Goal: Task Accomplishment & Management: Manage account settings

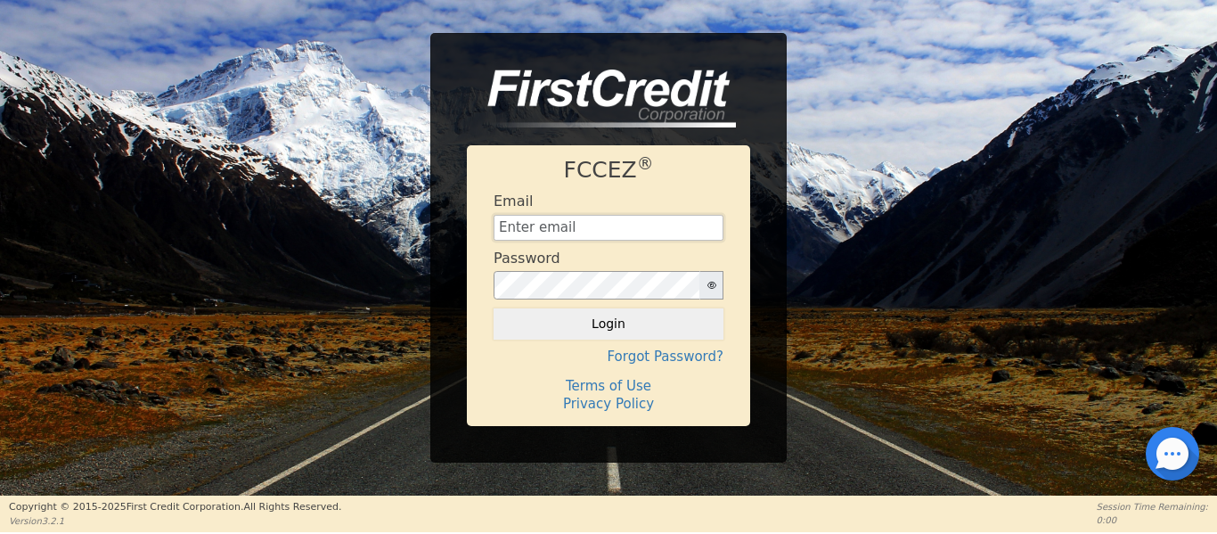
type input "Management@EnvyLuxeVacations.com"
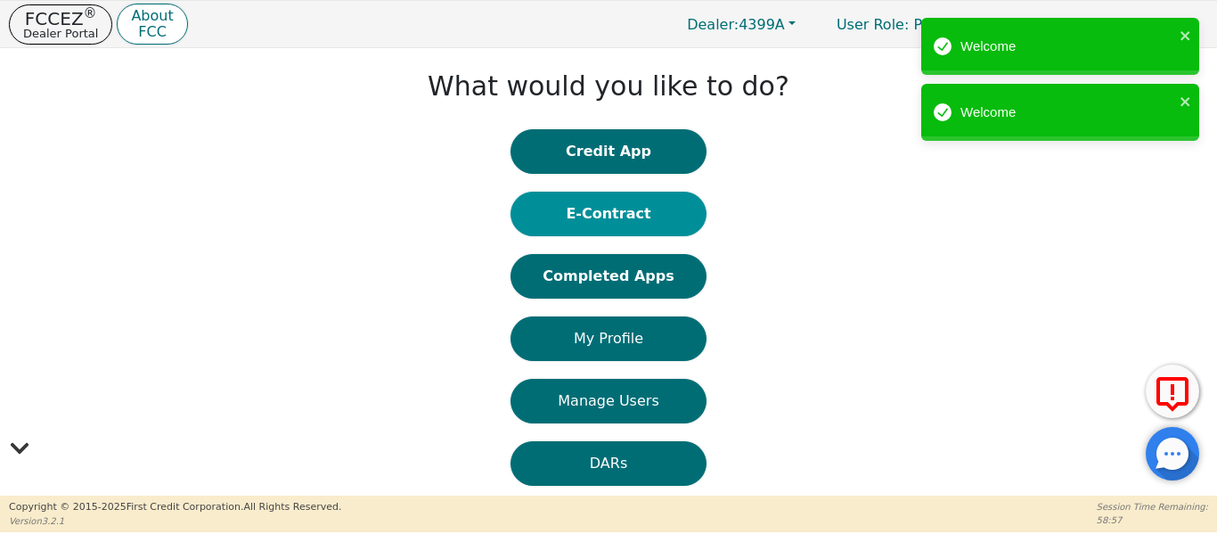
click at [647, 220] on button "E-Contract" at bounding box center [609, 214] width 196 height 45
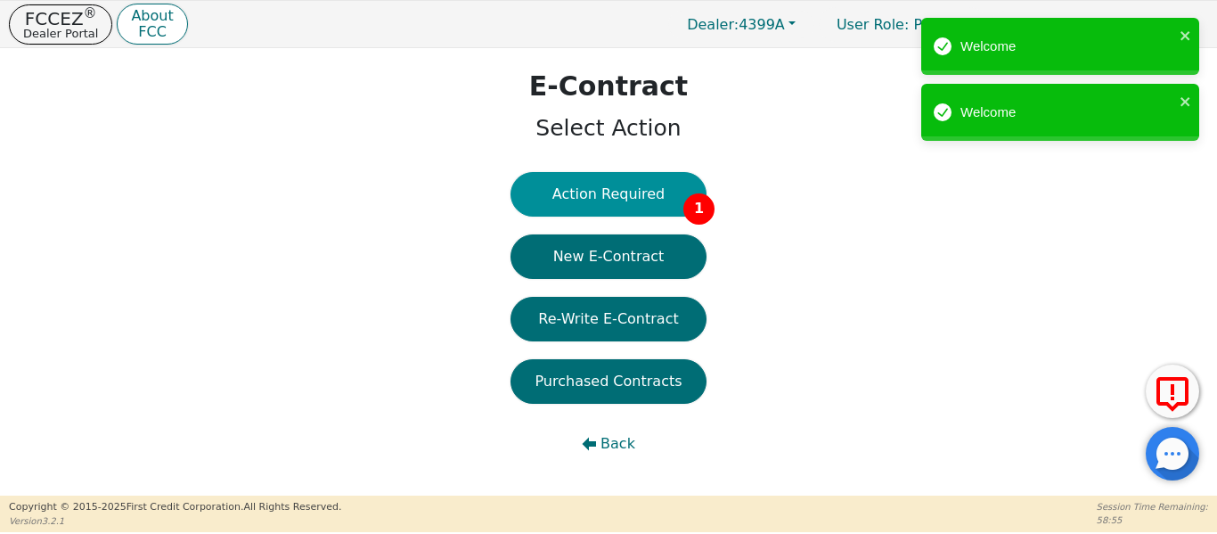
click at [627, 192] on button "Action Required 1" at bounding box center [609, 194] width 196 height 45
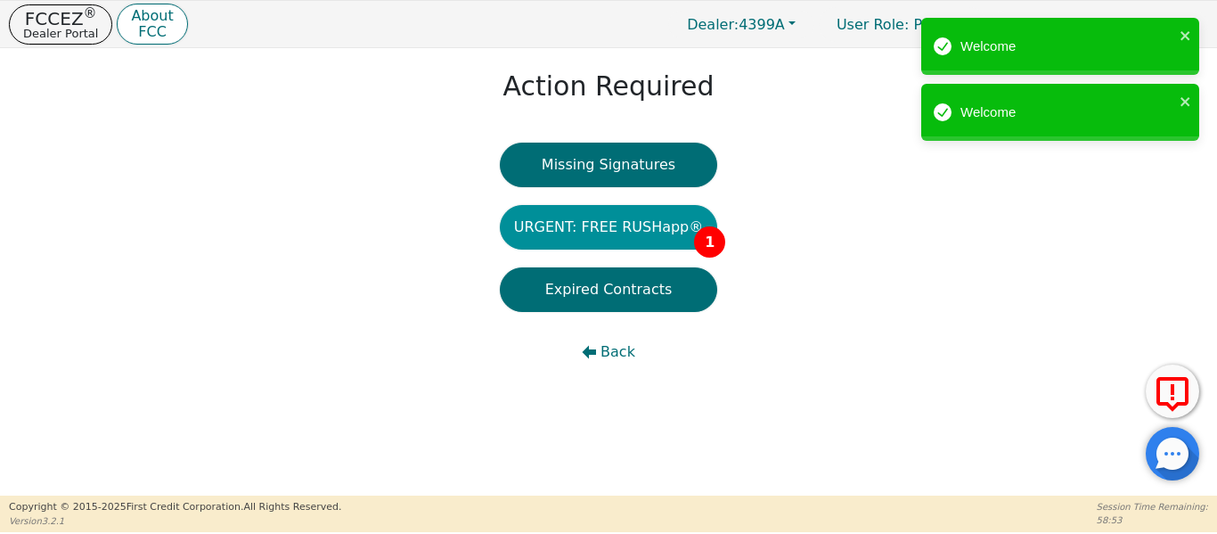
click at [635, 239] on button "URGENT: FREE RUSHapp® 1" at bounding box center [609, 227] width 218 height 45
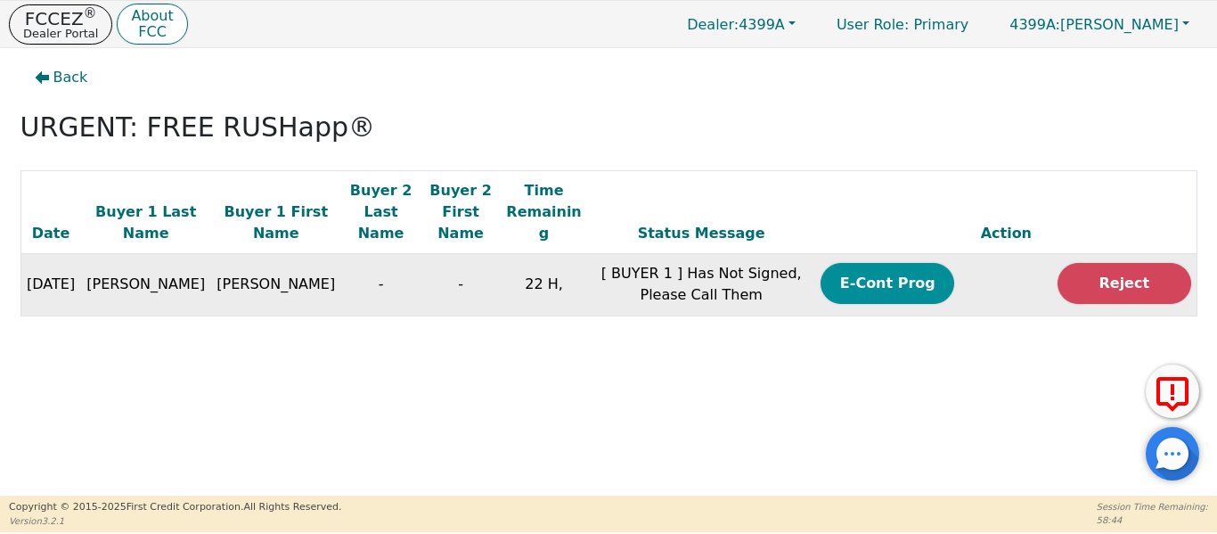
click at [824, 263] on button "E-Cont Prog" at bounding box center [888, 283] width 134 height 41
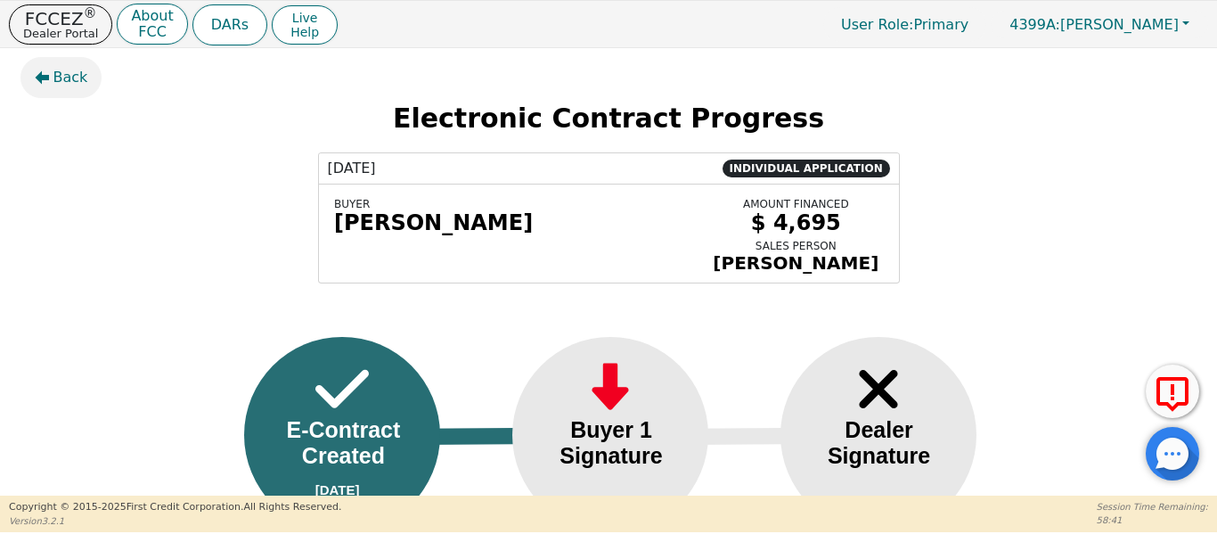
click at [48, 72] on icon "button" at bounding box center [42, 77] width 14 height 14
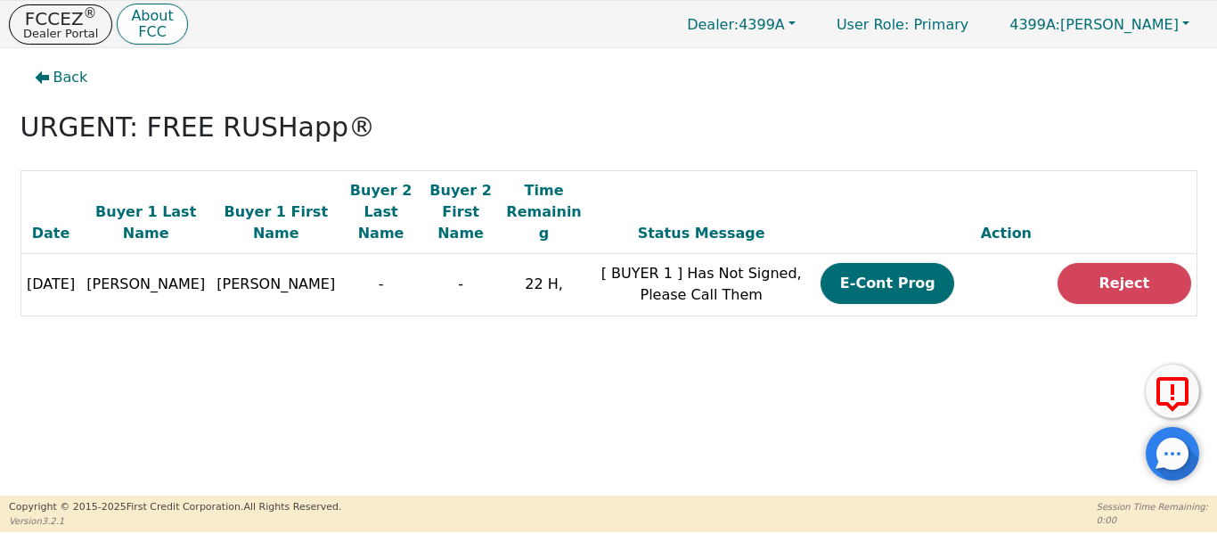
click at [48, 72] on icon "button" at bounding box center [42, 77] width 14 height 14
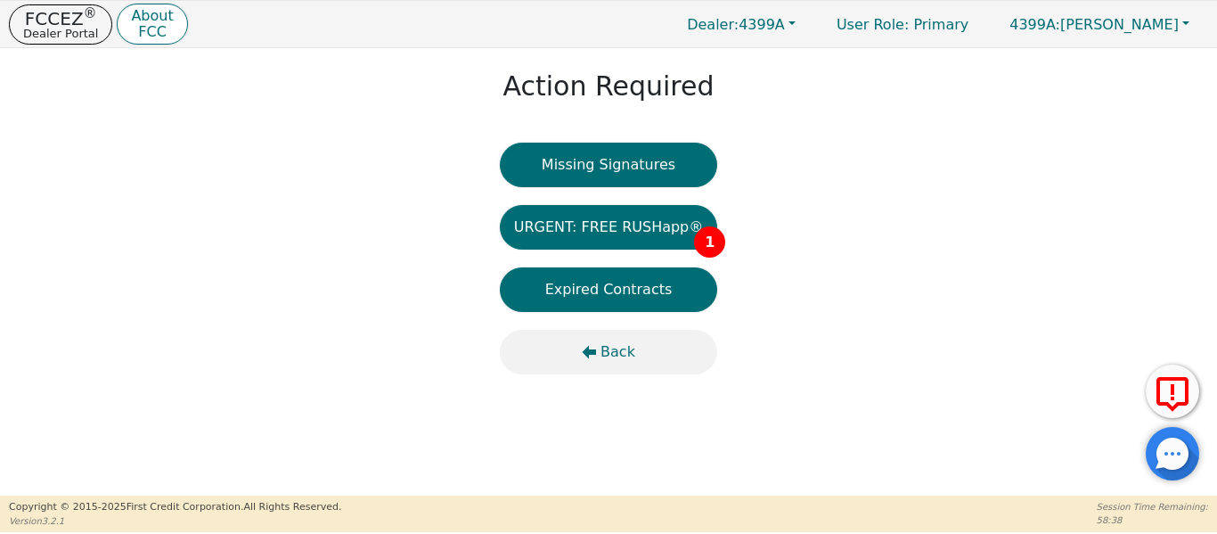
click at [600, 364] on button "Back" at bounding box center [609, 352] width 218 height 45
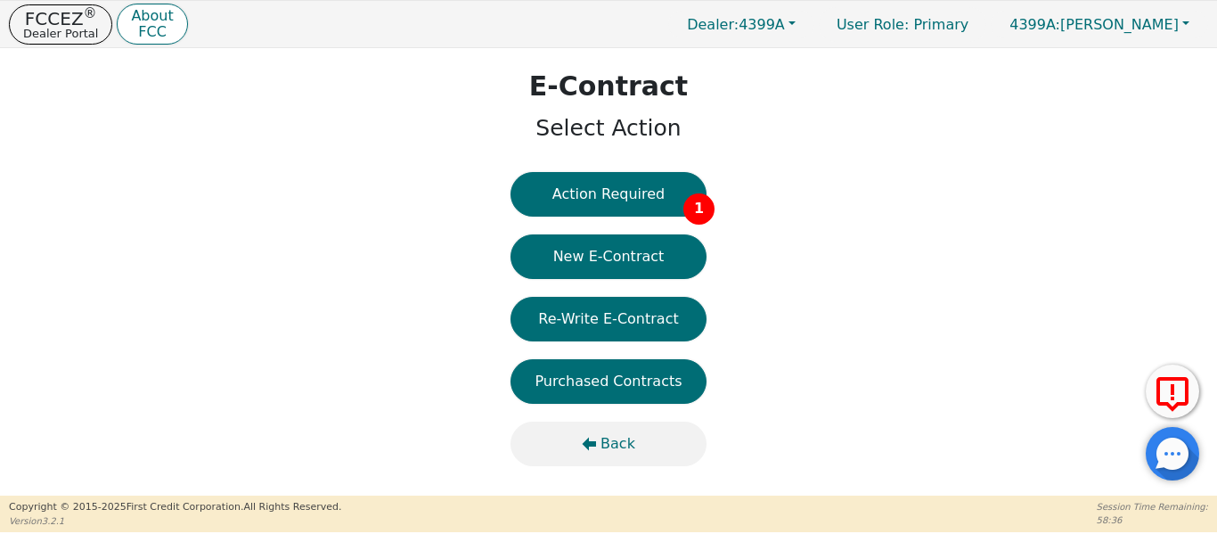
click at [607, 434] on span "Back" at bounding box center [618, 443] width 35 height 21
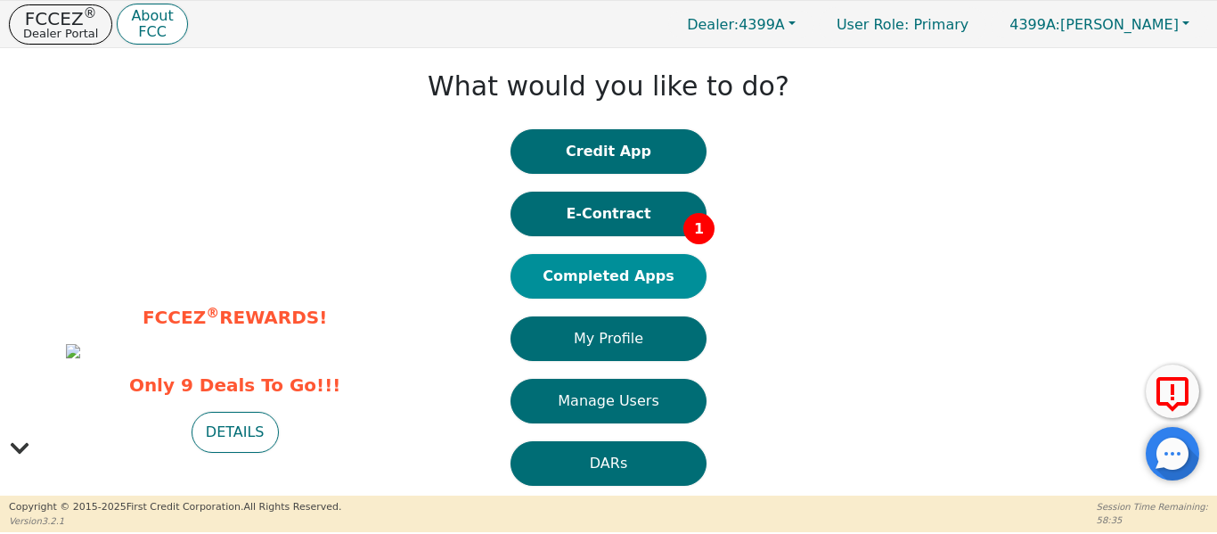
click at [619, 274] on button "Completed Apps" at bounding box center [609, 276] width 196 height 45
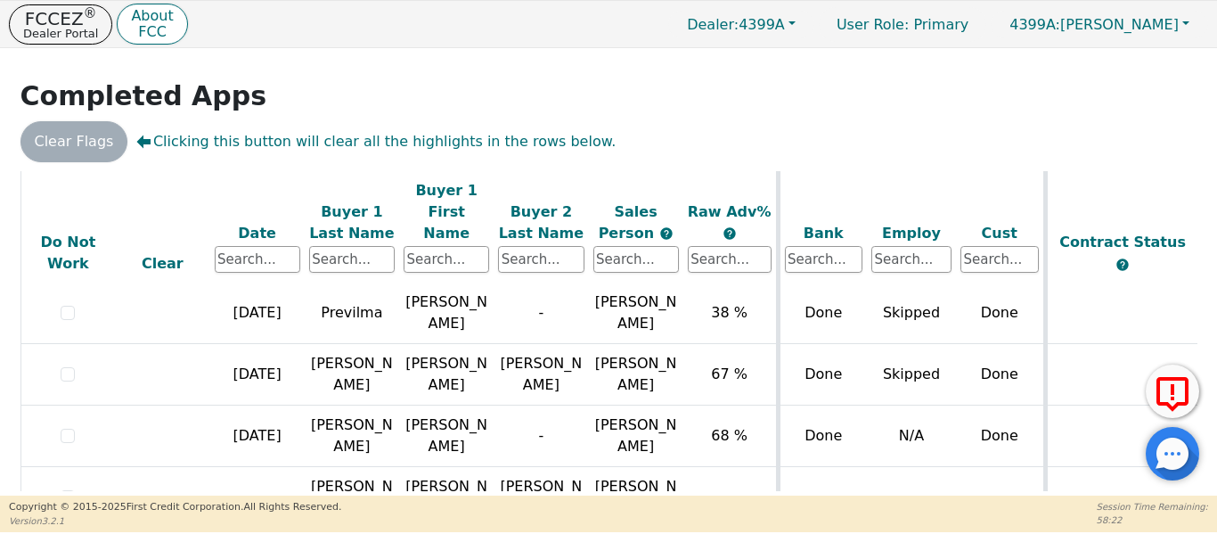
scroll to position [868, 0]
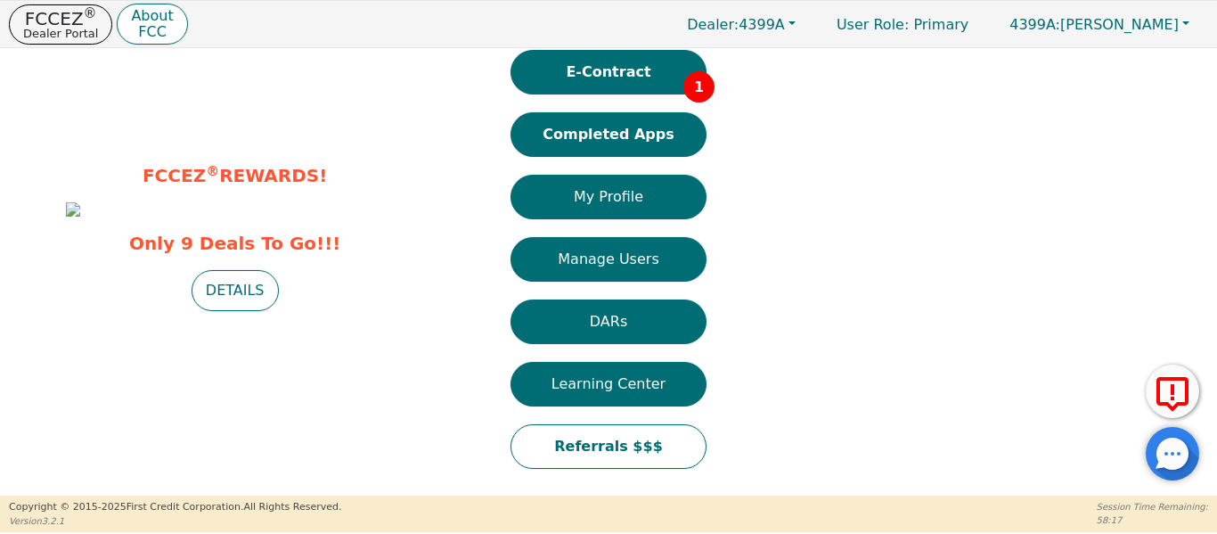
scroll to position [151, 0]
